Goal: Information Seeking & Learning: Understand process/instructions

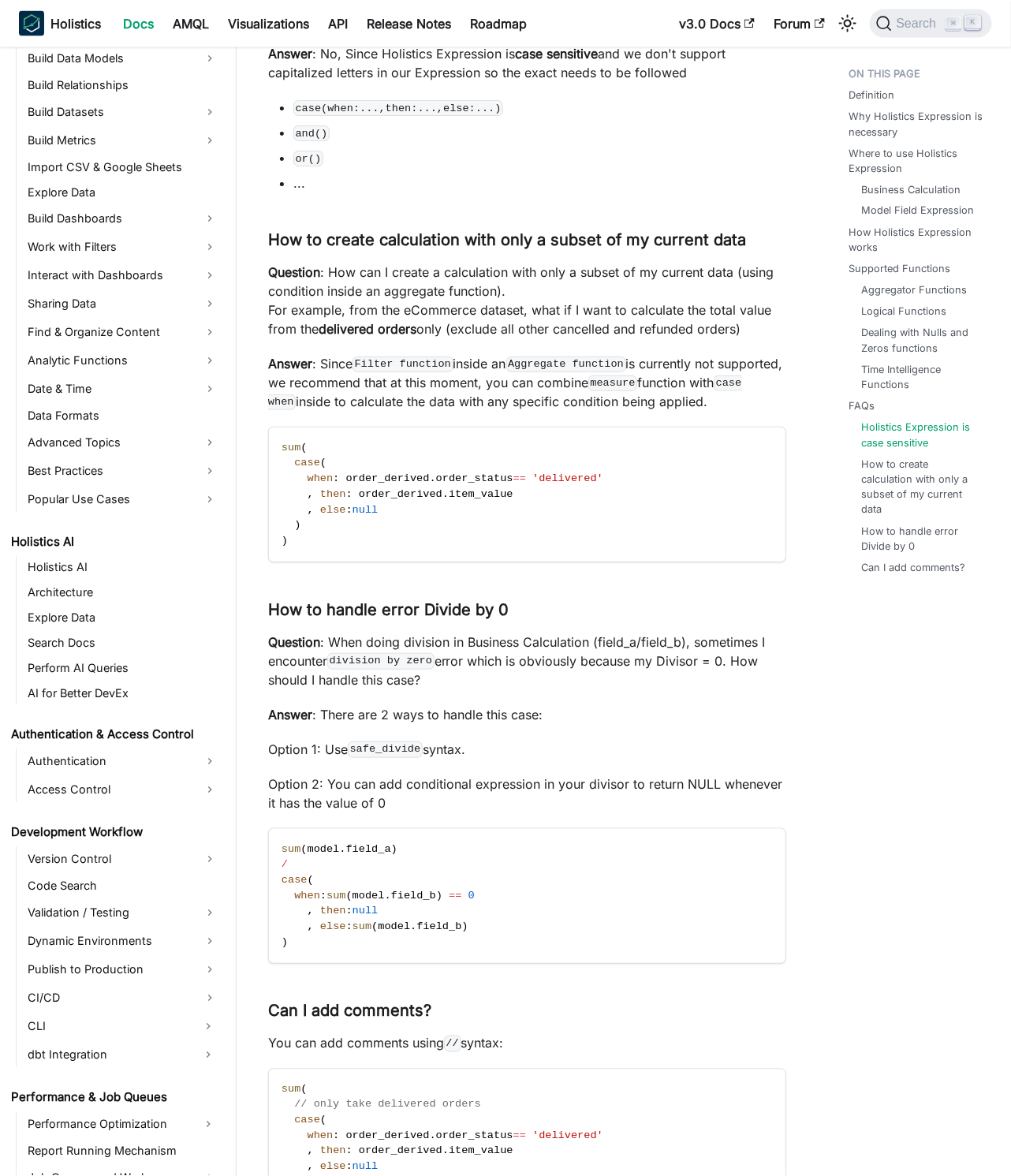
scroll to position [4920, 0]
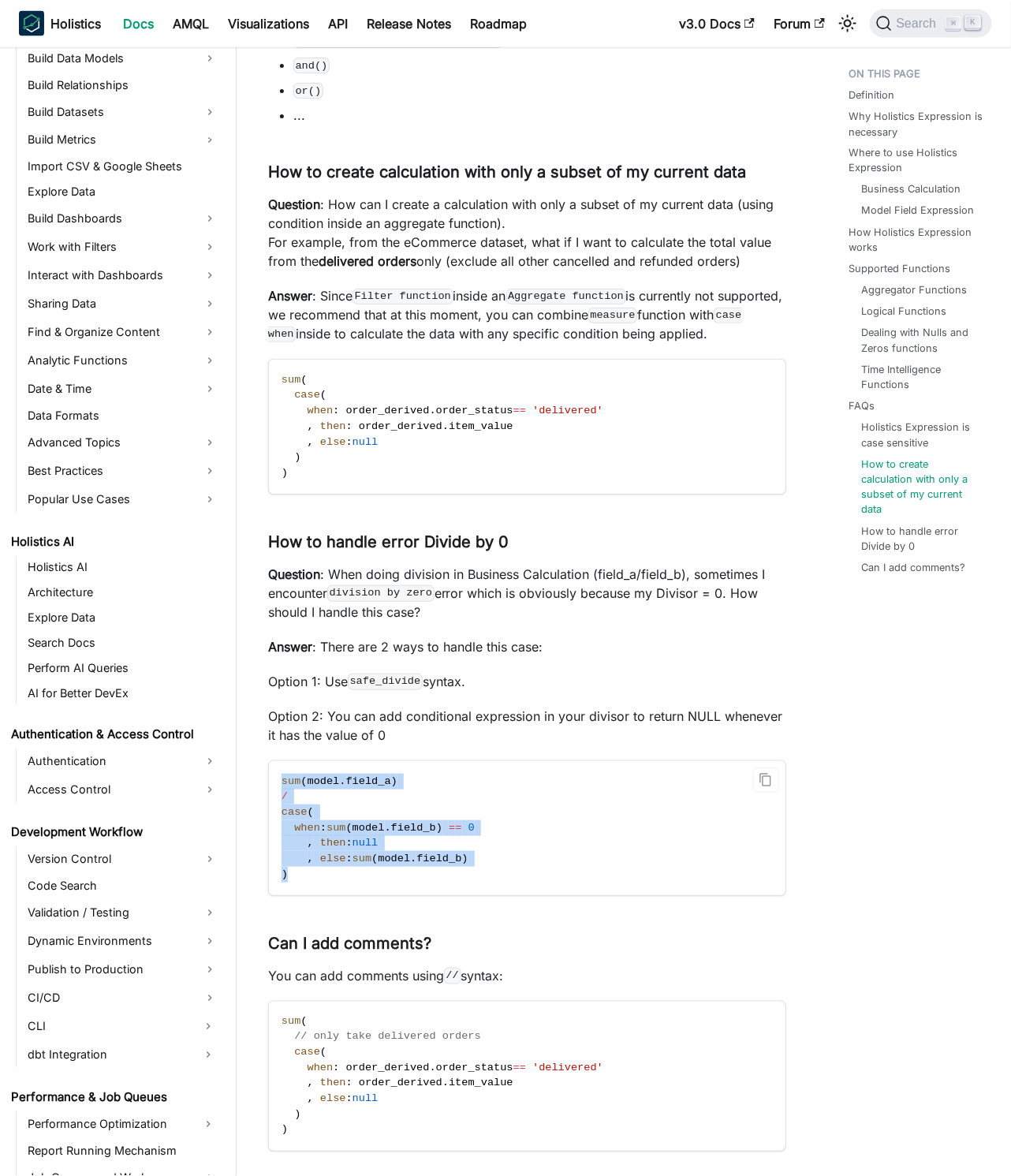
drag, startPoint x: 295, startPoint y: 920, endPoint x: 267, endPoint y: 825, distance: 99.0
click at [268, 825] on div "sum ( model . field_a ) / case ( when : sum ( model . field_b ) = = 0 , then : …" at bounding box center [527, 828] width 518 height 136
copy code "sum ( model . field_a ) / case ( when : sum ( model . field_b ) = = 0 , then : …"
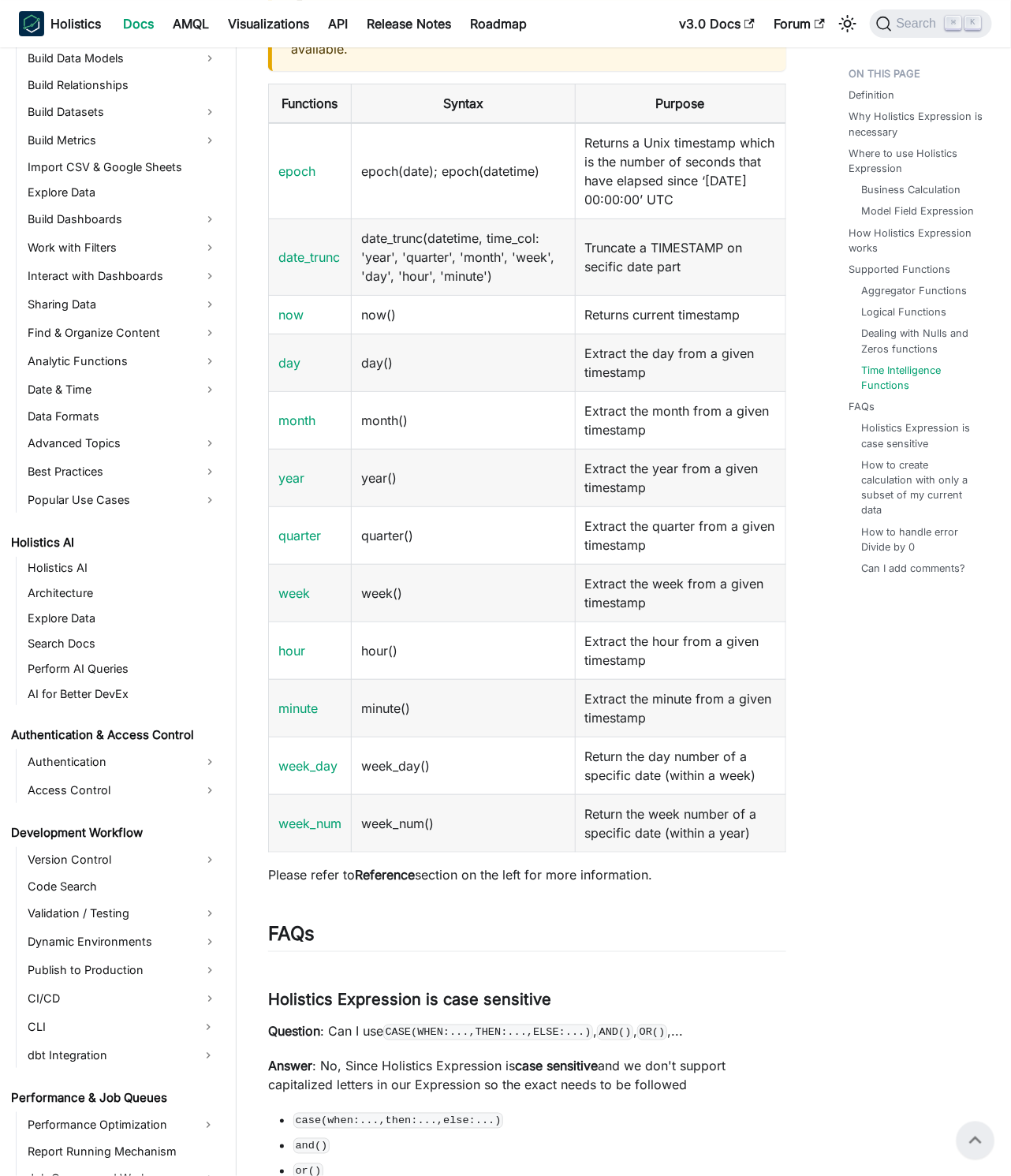
scroll to position [3677, 0]
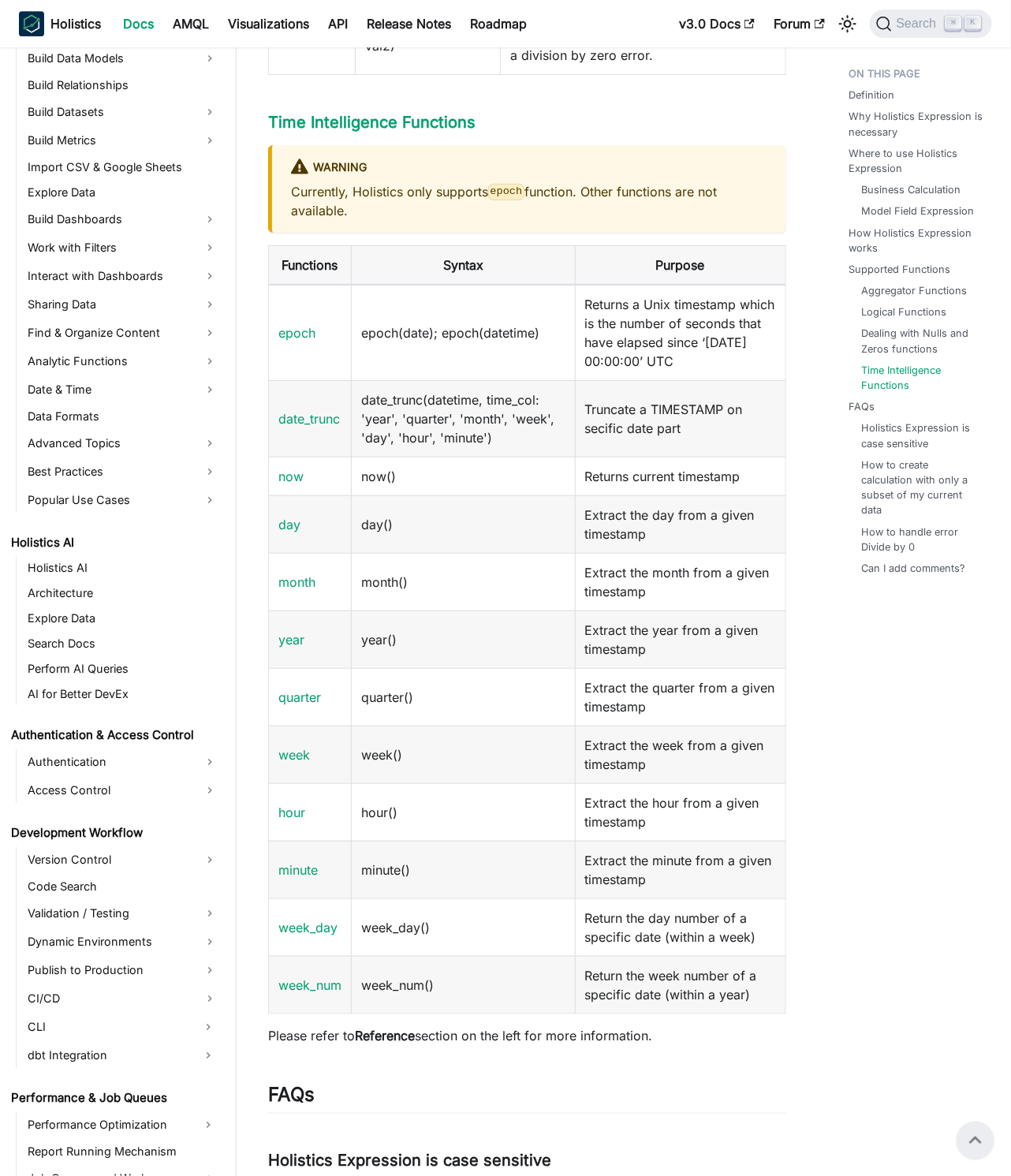
click at [549, 841] on td "hour()" at bounding box center [464, 811] width 224 height 57
click at [91, 418] on link "Data Formats" at bounding box center [122, 417] width 199 height 22
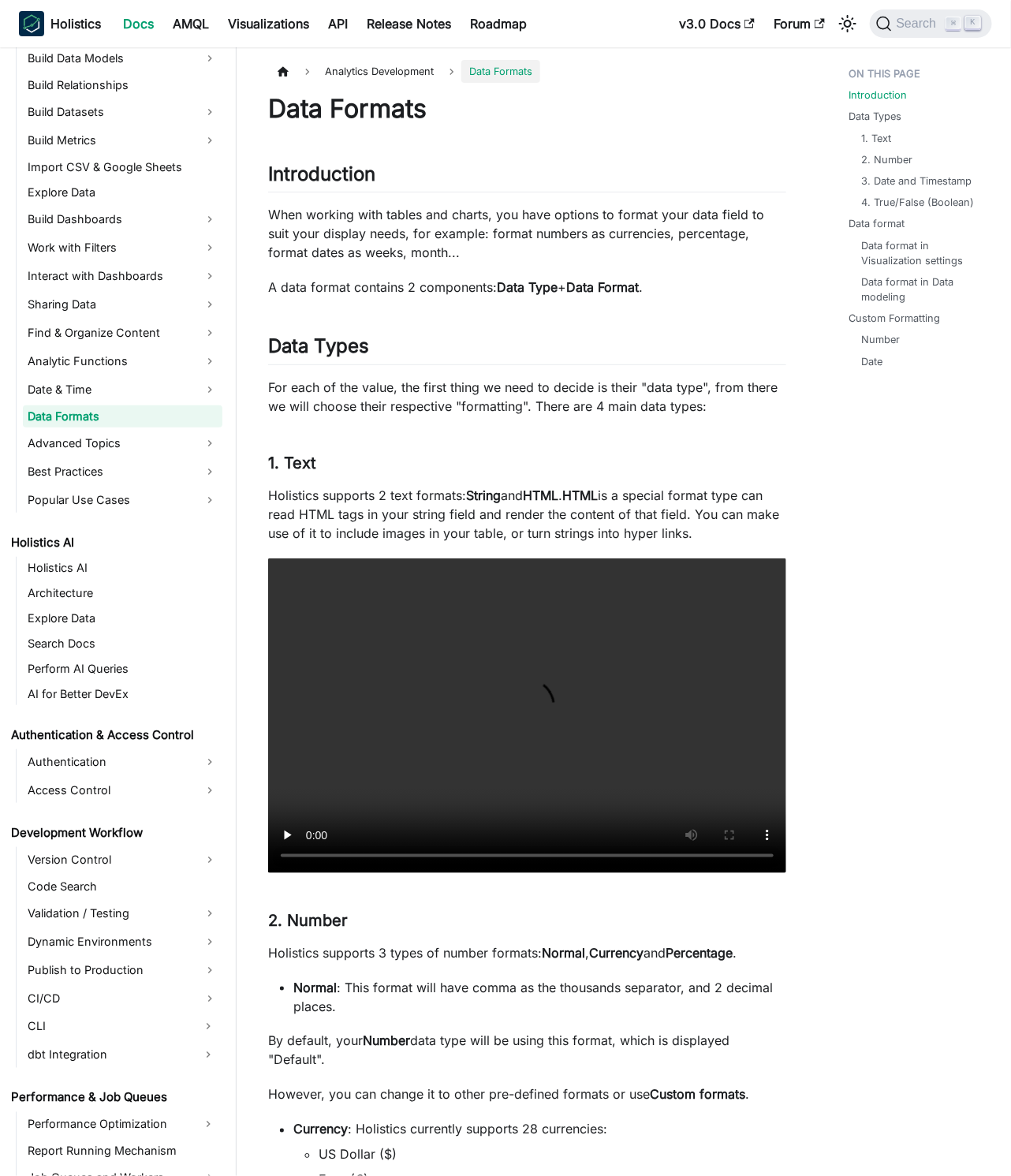
scroll to position [13, 0]
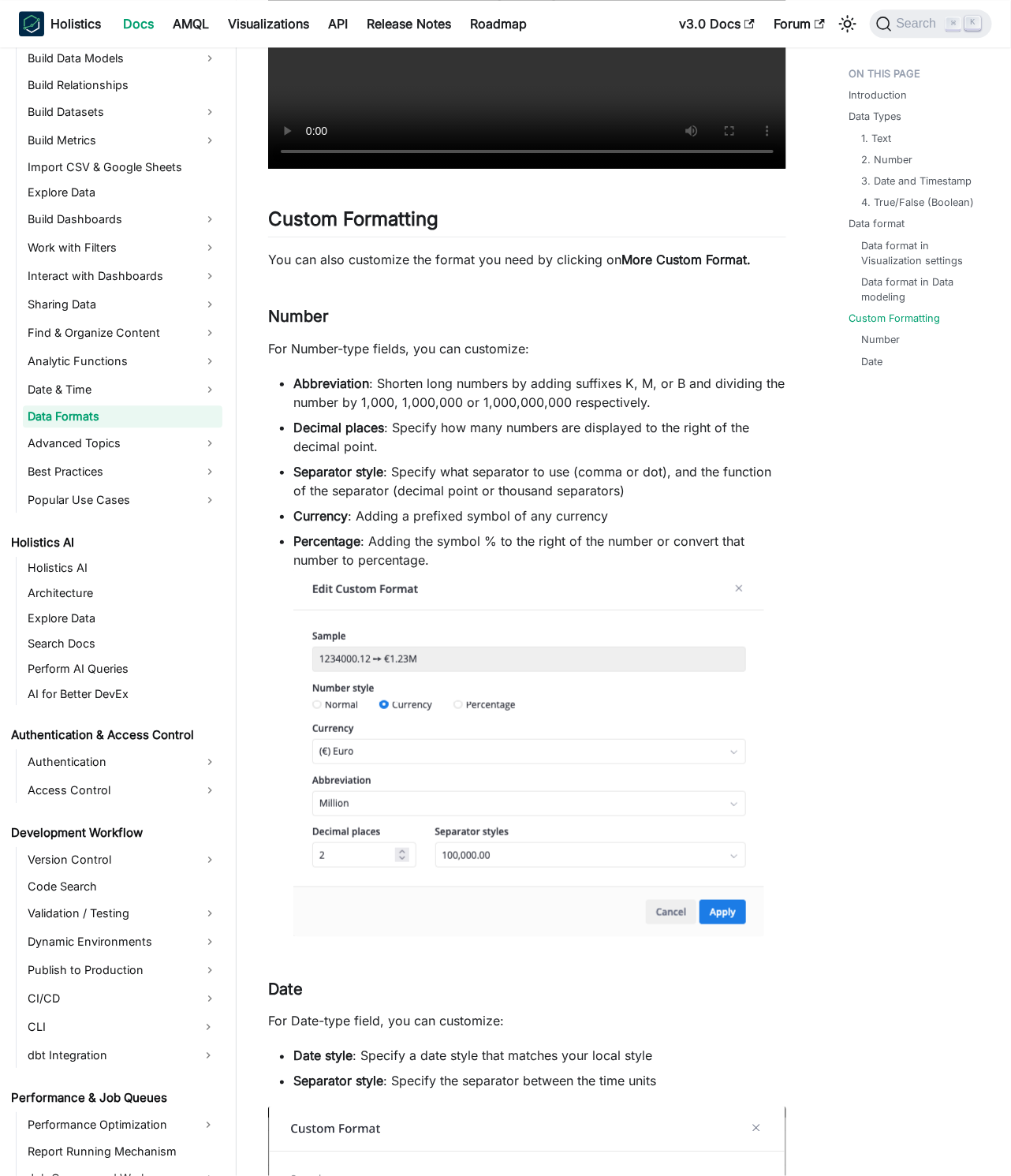
scroll to position [3373, 0]
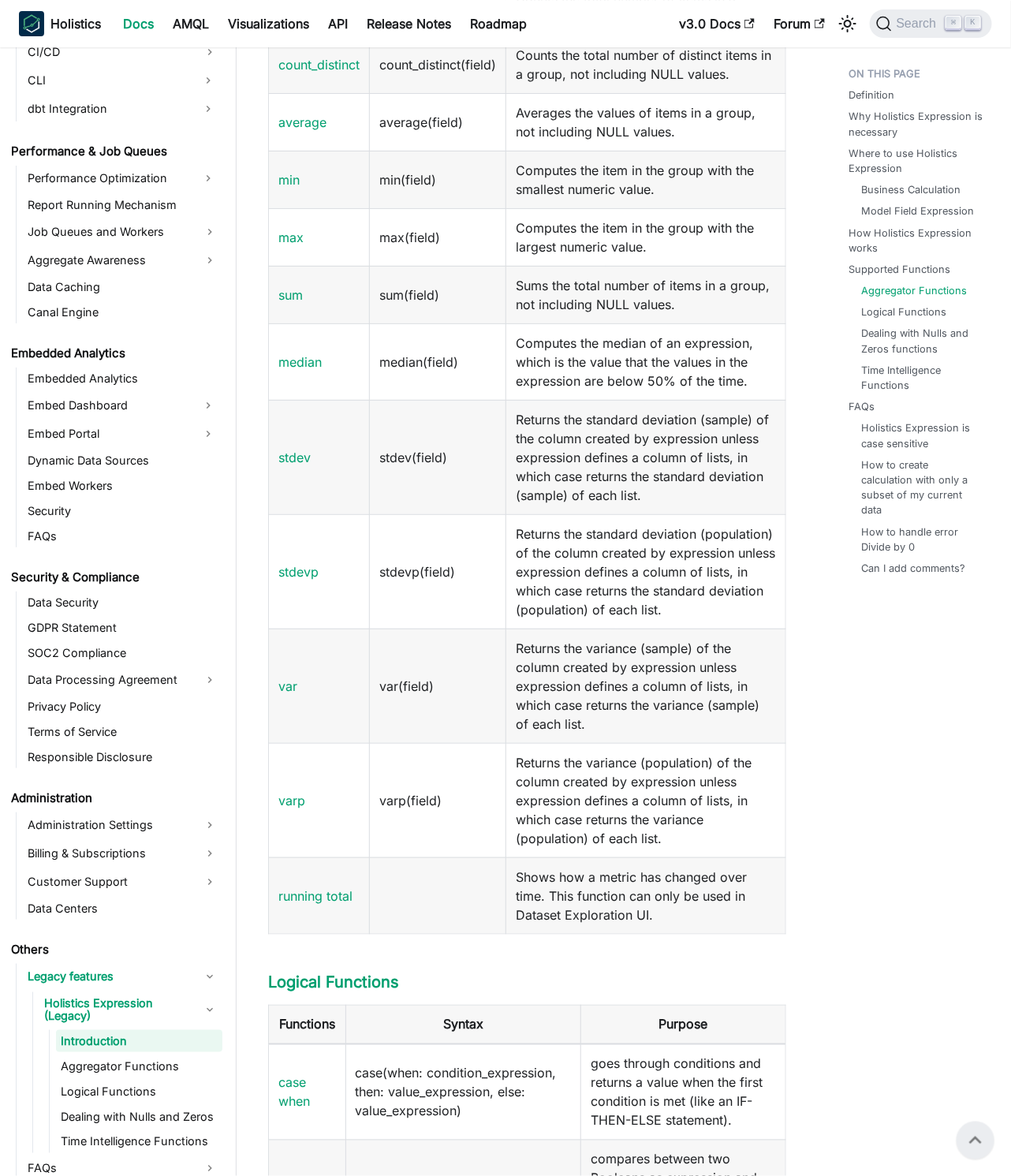
scroll to position [1863, 0]
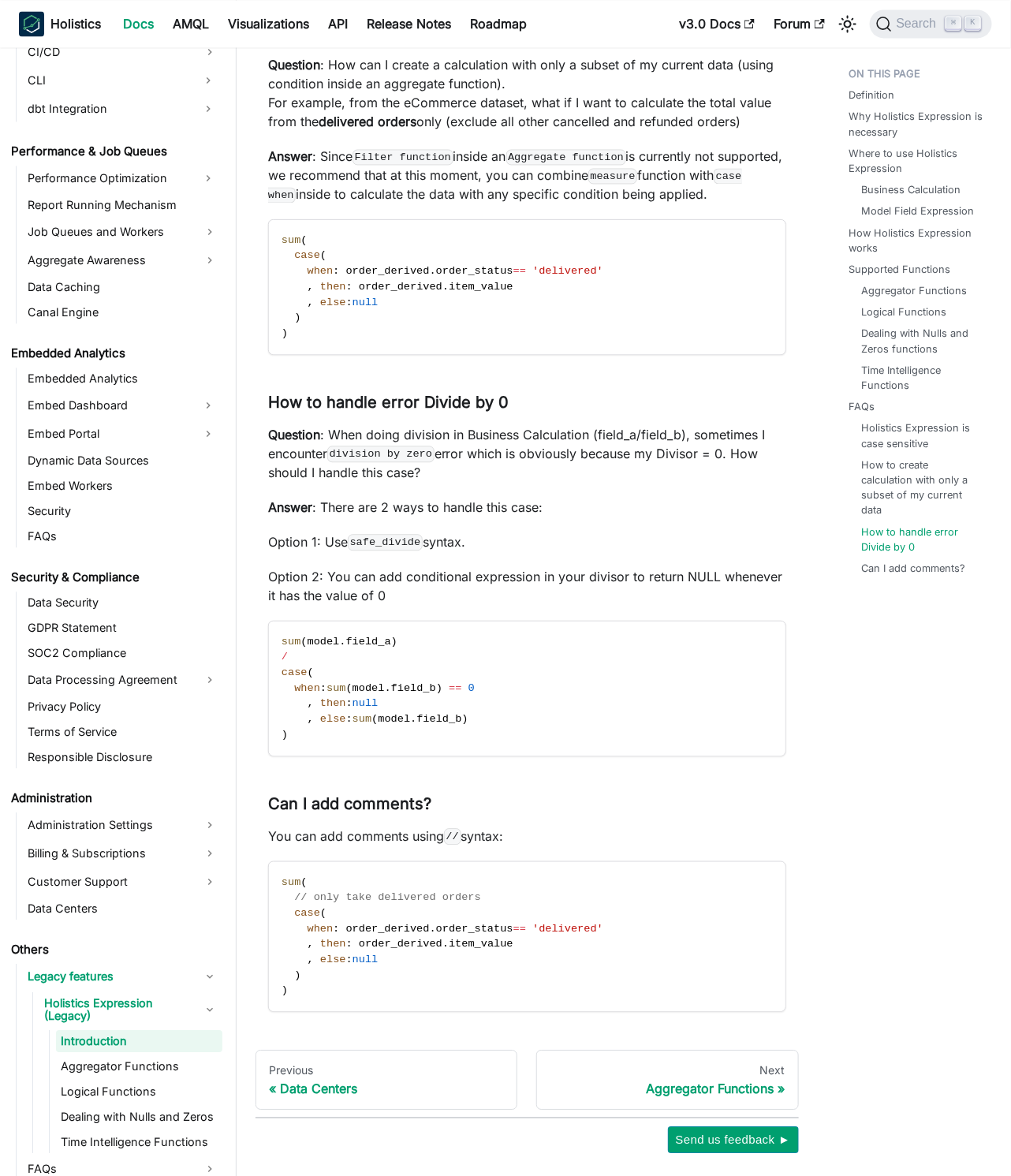
scroll to position [5173, 0]
